Goal: Register for event/course

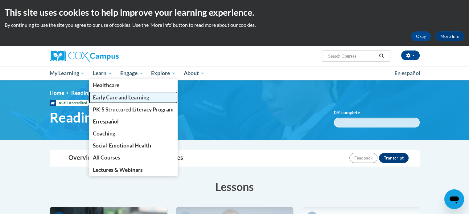
click at [106, 92] on link "Early Care and Learning" at bounding box center [133, 97] width 89 height 12
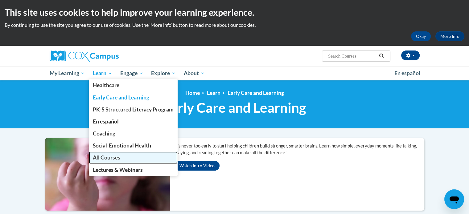
click at [121, 162] on link "All Courses" at bounding box center [133, 158] width 89 height 12
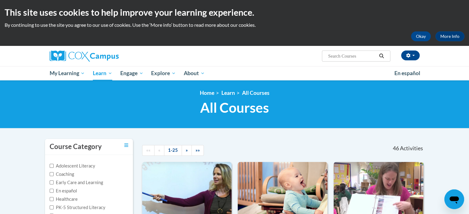
click at [337, 55] on input "Search..." at bounding box center [351, 55] width 49 height 7
type input "phonics"
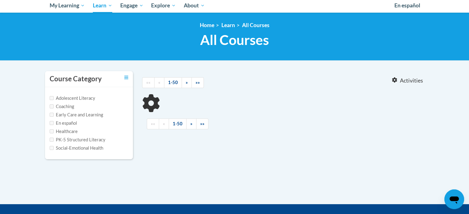
type input "phonics"
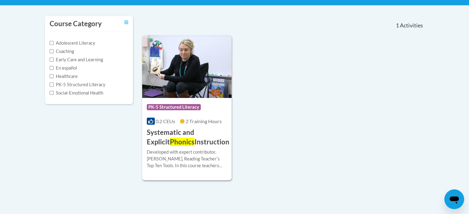
scroll to position [123, 0]
click at [171, 141] on h3 "Systematic and Explicit Phonics Instruction" at bounding box center [188, 137] width 83 height 19
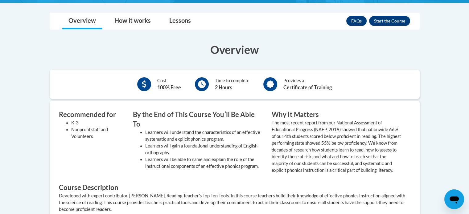
scroll to position [181, 0]
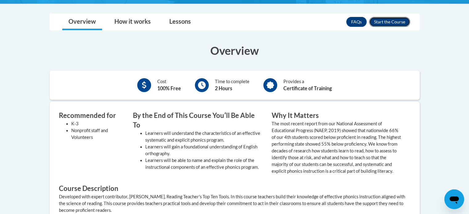
click at [378, 26] on button "Enroll" at bounding box center [389, 22] width 41 height 10
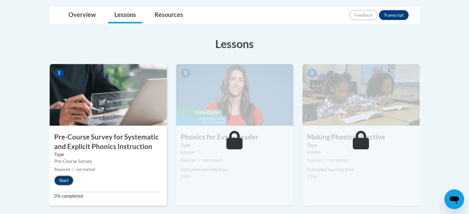
click at [58, 178] on button "Start" at bounding box center [63, 181] width 19 height 10
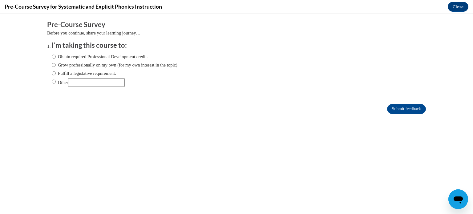
click at [63, 73] on label "Fulfill a legislative requirement." at bounding box center [84, 73] width 64 height 7
click at [56, 73] on input "Fulfill a legislative requirement." at bounding box center [54, 73] width 4 height 7
radio input "true"
click at [410, 108] on input "Submit feedback" at bounding box center [406, 109] width 39 height 10
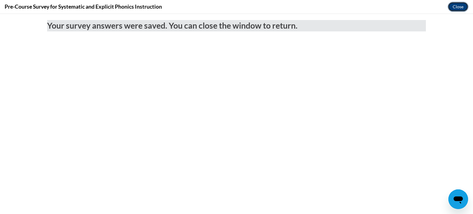
click at [455, 7] on button "Close" at bounding box center [458, 7] width 21 height 10
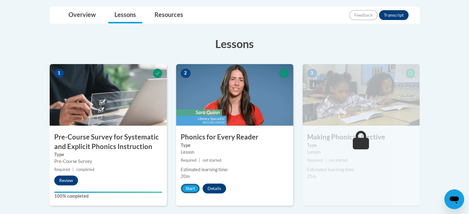
click at [185, 185] on button "Start" at bounding box center [190, 189] width 19 height 10
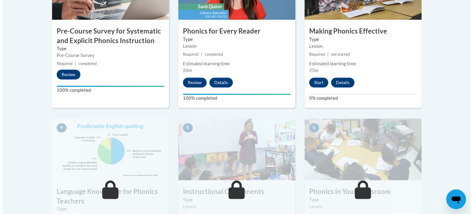
scroll to position [249, 0]
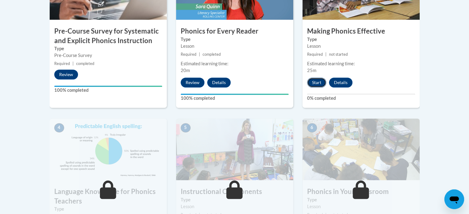
click at [322, 82] on button "Start" at bounding box center [316, 83] width 19 height 10
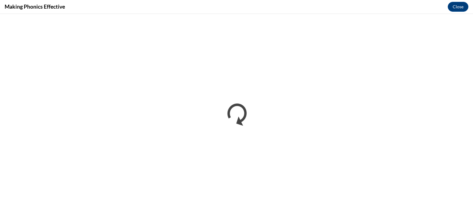
scroll to position [0, 0]
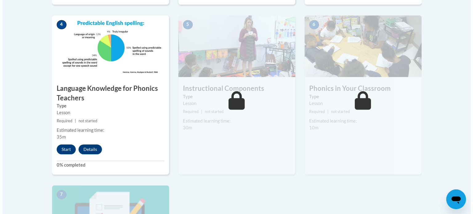
scroll to position [352, 0]
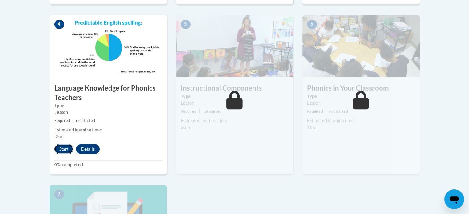
click at [62, 149] on button "Start" at bounding box center [63, 149] width 19 height 10
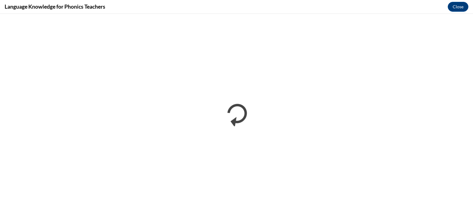
scroll to position [0, 0]
